Goal: Task Accomplishment & Management: Manage account settings

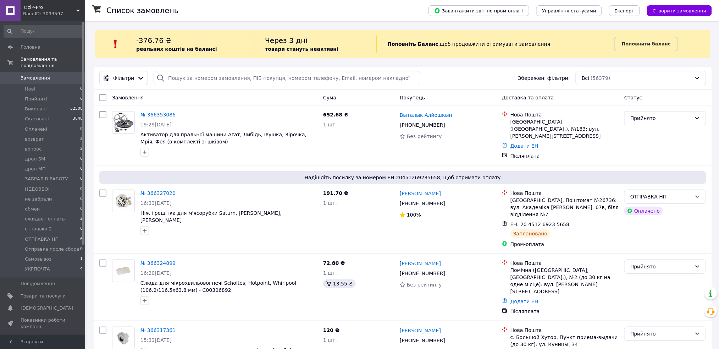
click at [33, 75] on span "Замовлення" at bounding box center [35, 78] width 29 height 6
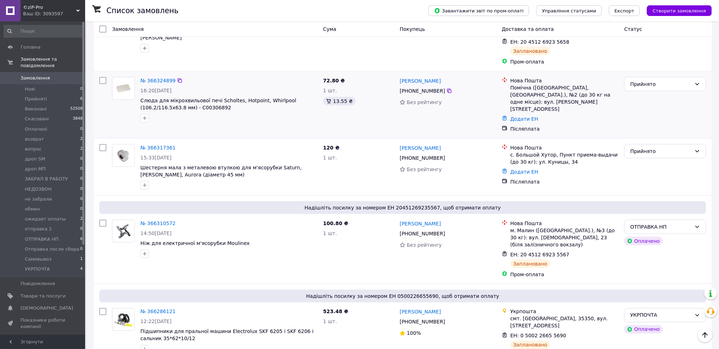
scroll to position [189, 0]
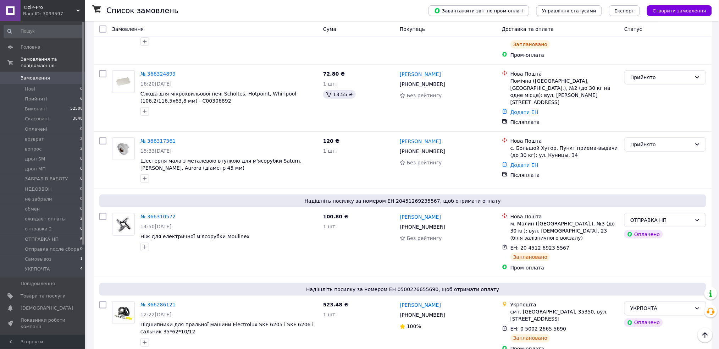
click at [36, 75] on span "Замовлення" at bounding box center [35, 78] width 29 height 6
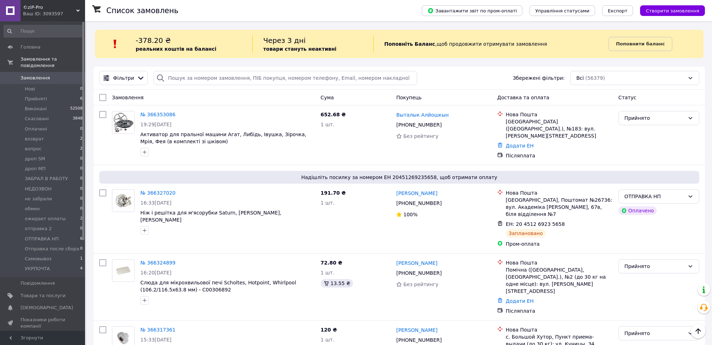
scroll to position [189, 0]
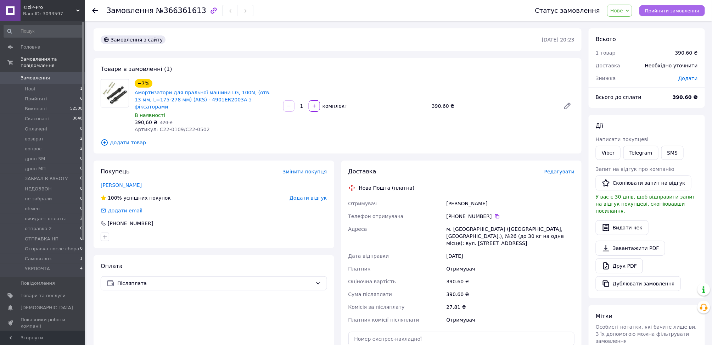
click at [673, 10] on span "Прийняти замовлення" at bounding box center [672, 10] width 54 height 5
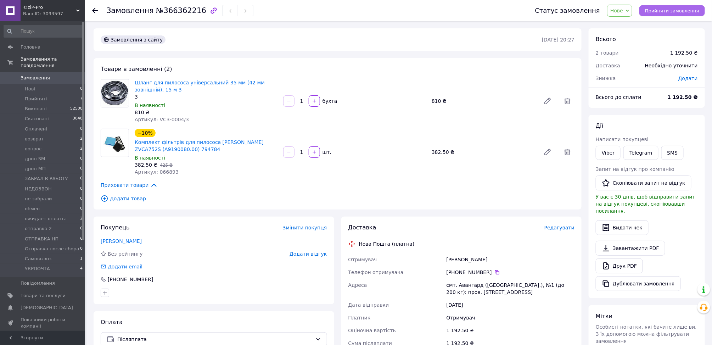
click at [693, 9] on span "Прийняти замовлення" at bounding box center [672, 10] width 54 height 5
click at [42, 75] on span "Замовлення" at bounding box center [35, 78] width 29 height 6
